Goal: Task Accomplishment & Management: Manage account settings

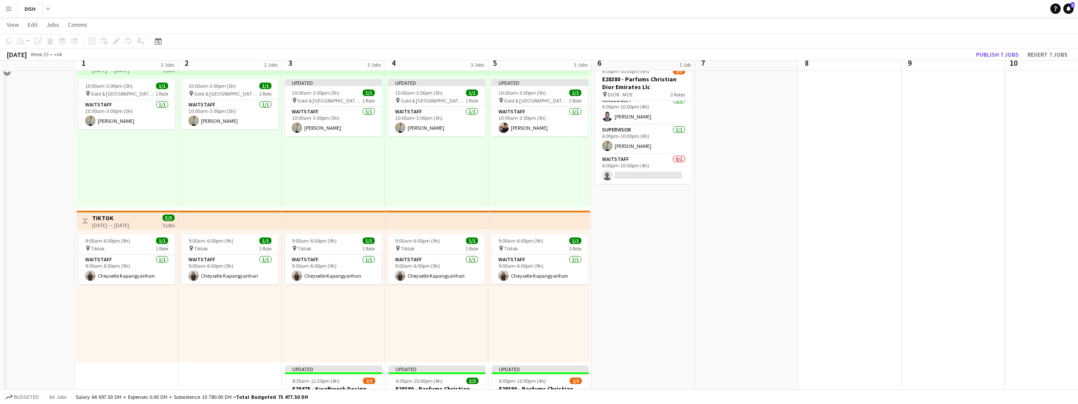
scroll to position [25, 0]
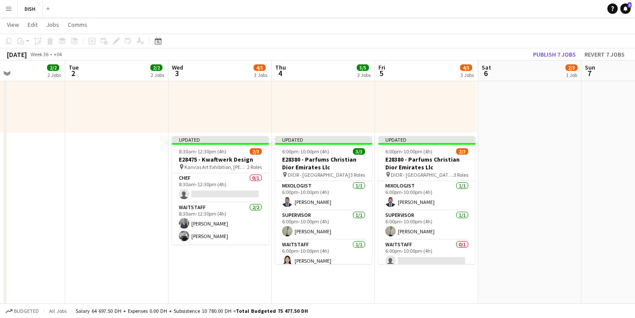
scroll to position [4, 0]
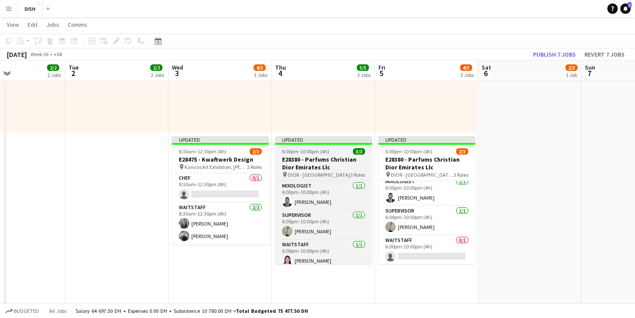
click at [306, 156] on h3 "E28380 - Parfums Christian Dior Emirates Llc" at bounding box center [323, 164] width 97 height 16
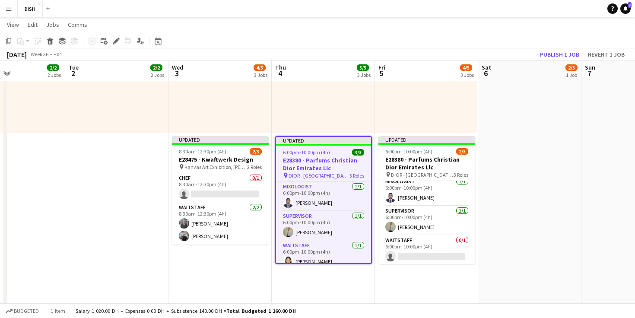
click at [307, 156] on h3 "E28380 - Parfums Christian Dior Emirates Llc" at bounding box center [323, 164] width 95 height 16
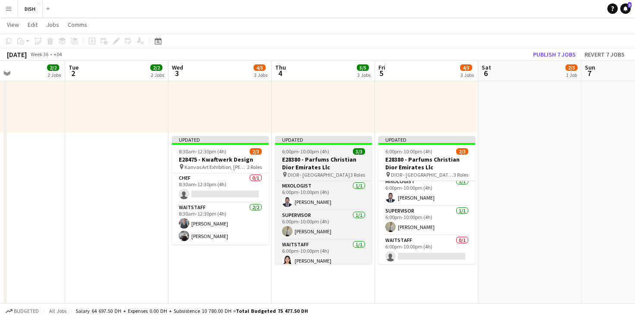
click at [307, 156] on h3 "E28380 - Parfums Christian Dior Emirates Llc" at bounding box center [323, 164] width 97 height 16
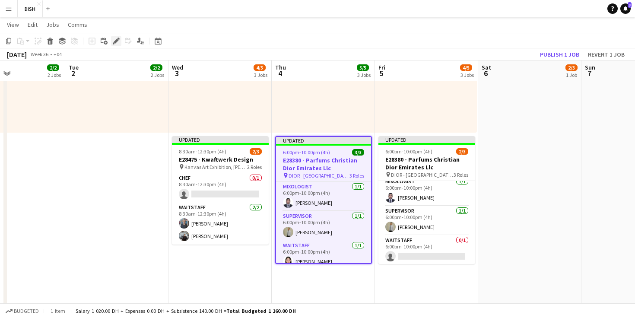
click at [117, 40] on icon at bounding box center [116, 41] width 5 height 5
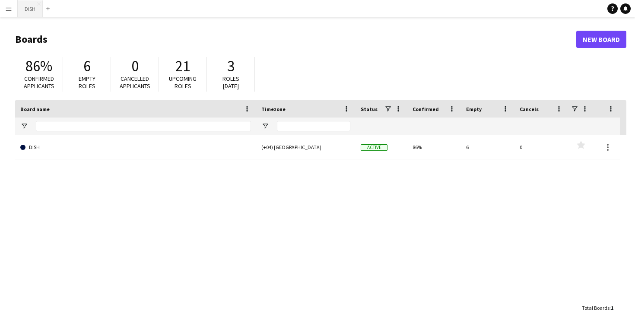
click at [29, 10] on button "DISH Close" at bounding box center [30, 8] width 25 height 17
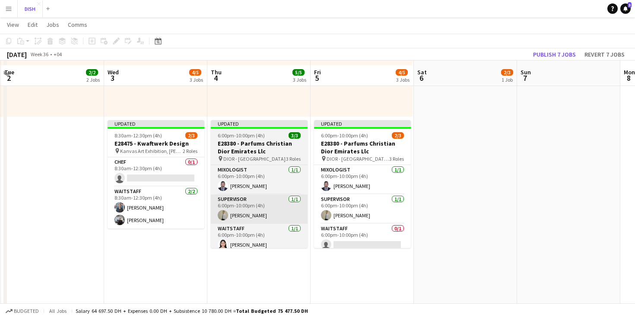
scroll to position [294, 0]
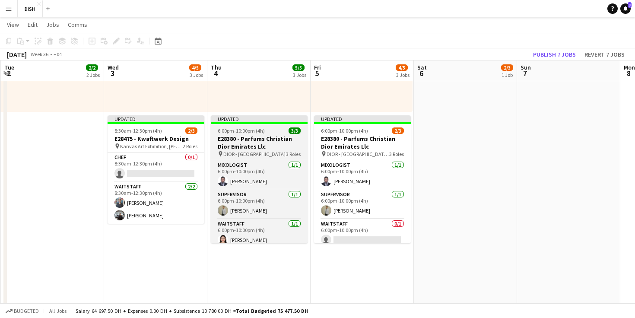
click at [249, 137] on h3 "E28380 - Parfums Christian Dior Emirates Llc" at bounding box center [259, 143] width 97 height 16
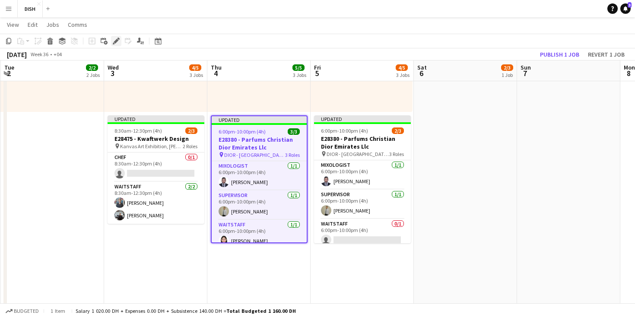
click at [115, 41] on icon at bounding box center [116, 41] width 5 height 5
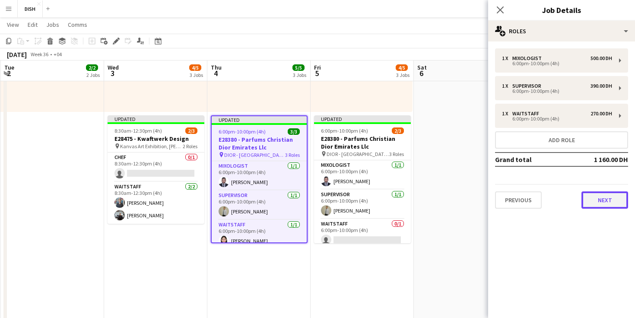
click at [607, 202] on button "Next" at bounding box center [605, 199] width 47 height 17
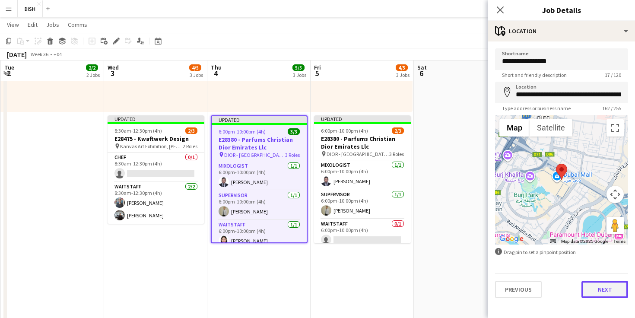
click at [597, 293] on button "Next" at bounding box center [605, 289] width 47 height 17
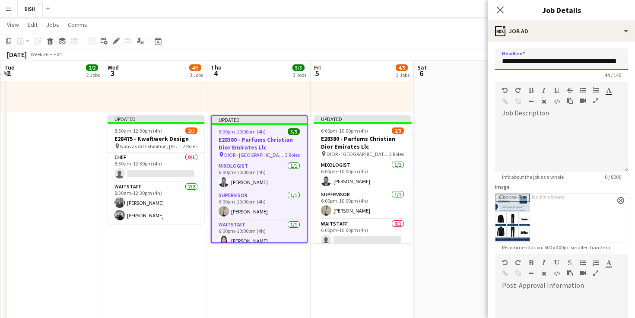
scroll to position [0, 7]
drag, startPoint x: 528, startPoint y: 62, endPoint x: 625, endPoint y: 63, distance: 97.7
click at [625, 63] on input "**********" at bounding box center [561, 59] width 133 height 22
